Goal: Task Accomplishment & Management: Manage account settings

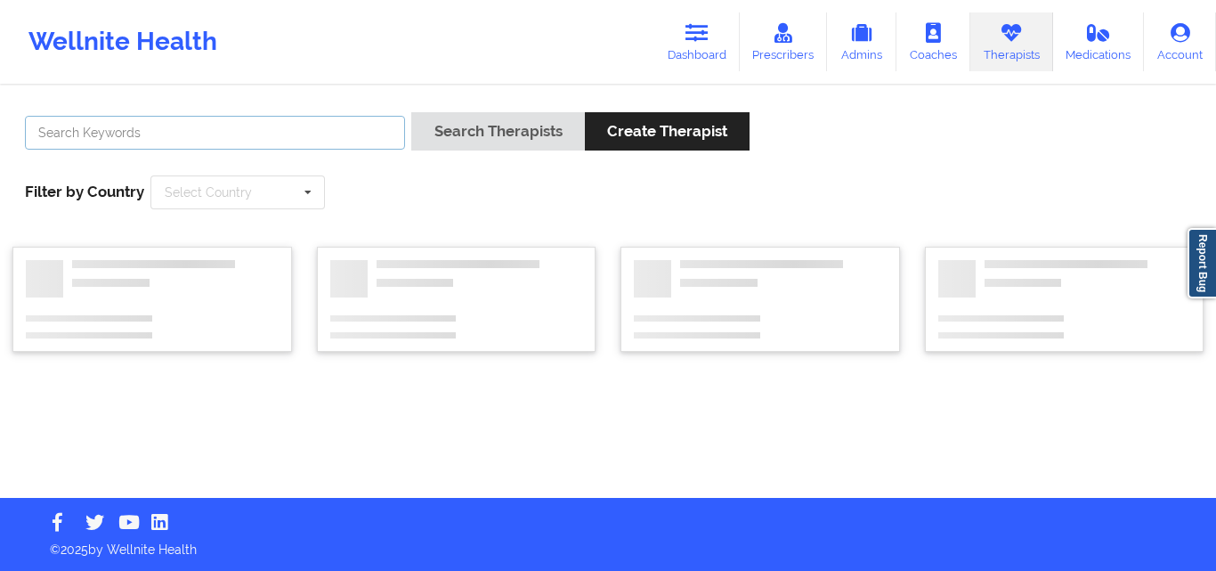
click at [267, 145] on input "text" at bounding box center [215, 133] width 380 height 34
paste input "[PERSON_NAME]"
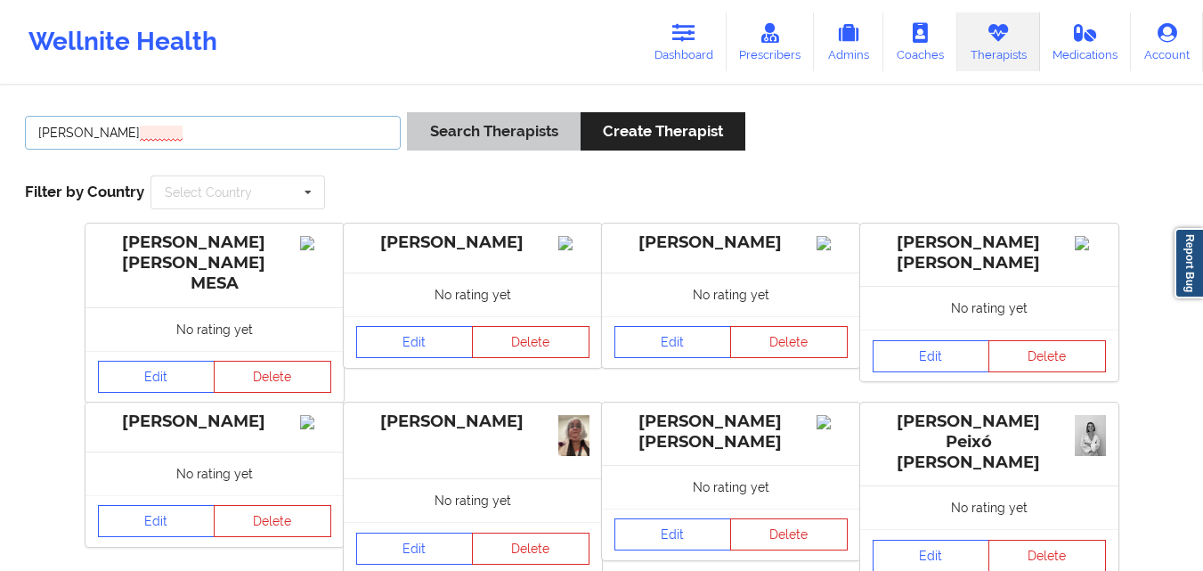
type input "[PERSON_NAME]"
click at [462, 118] on button "Search Therapists" at bounding box center [493, 131] width 173 height 38
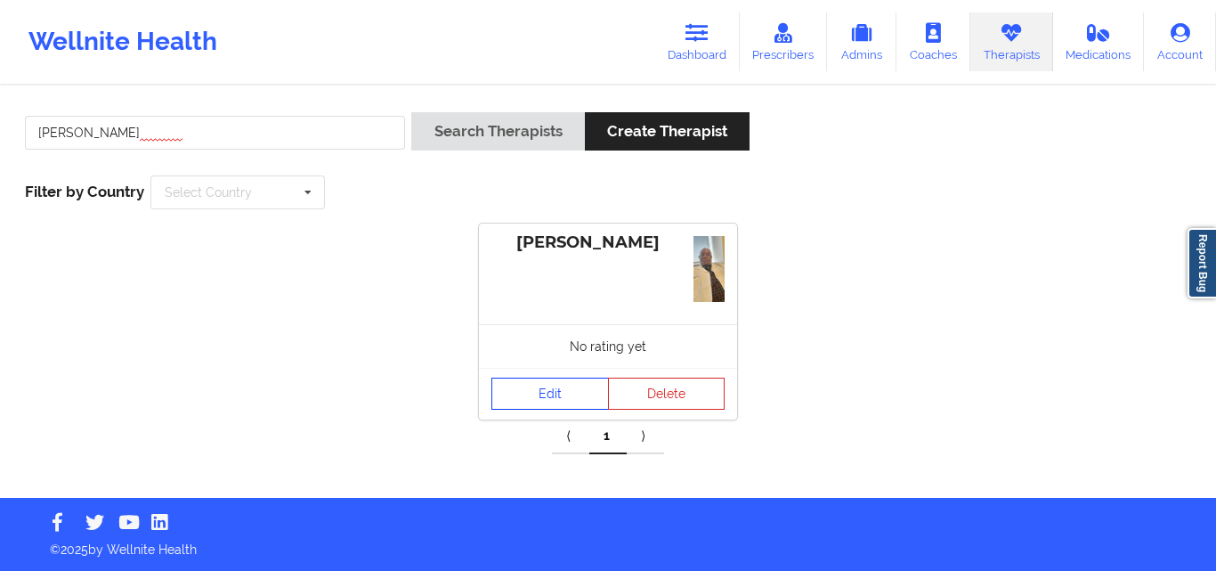
click at [550, 385] on link "Edit" at bounding box center [550, 393] width 118 height 32
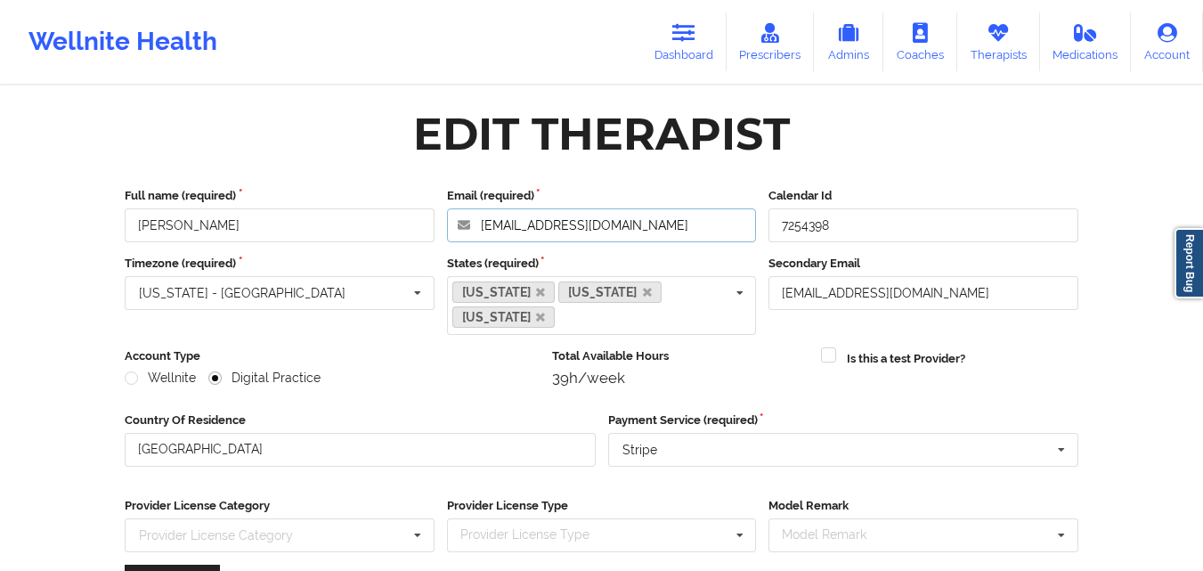
click at [661, 223] on input "[EMAIL_ADDRESS][DOMAIN_NAME]" at bounding box center [602, 225] width 310 height 34
